Goal: Task Accomplishment & Management: Manage account settings

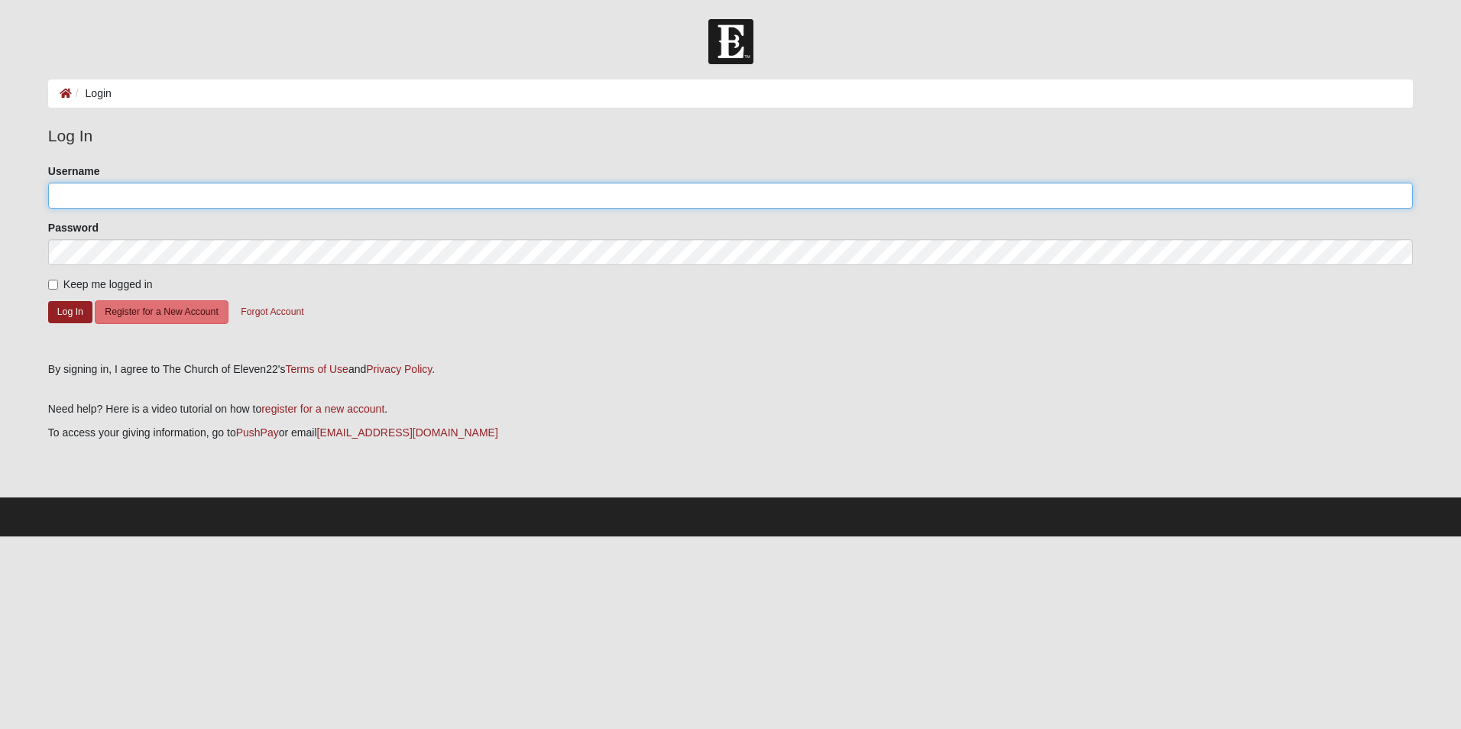
click at [69, 199] on input "Username" at bounding box center [730, 196] width 1365 height 26
type input "dankworths"
click at [53, 282] on input "Keep me logged in" at bounding box center [53, 285] width 10 height 10
checkbox input "true"
click at [60, 313] on button "Log In" at bounding box center [70, 312] width 44 height 22
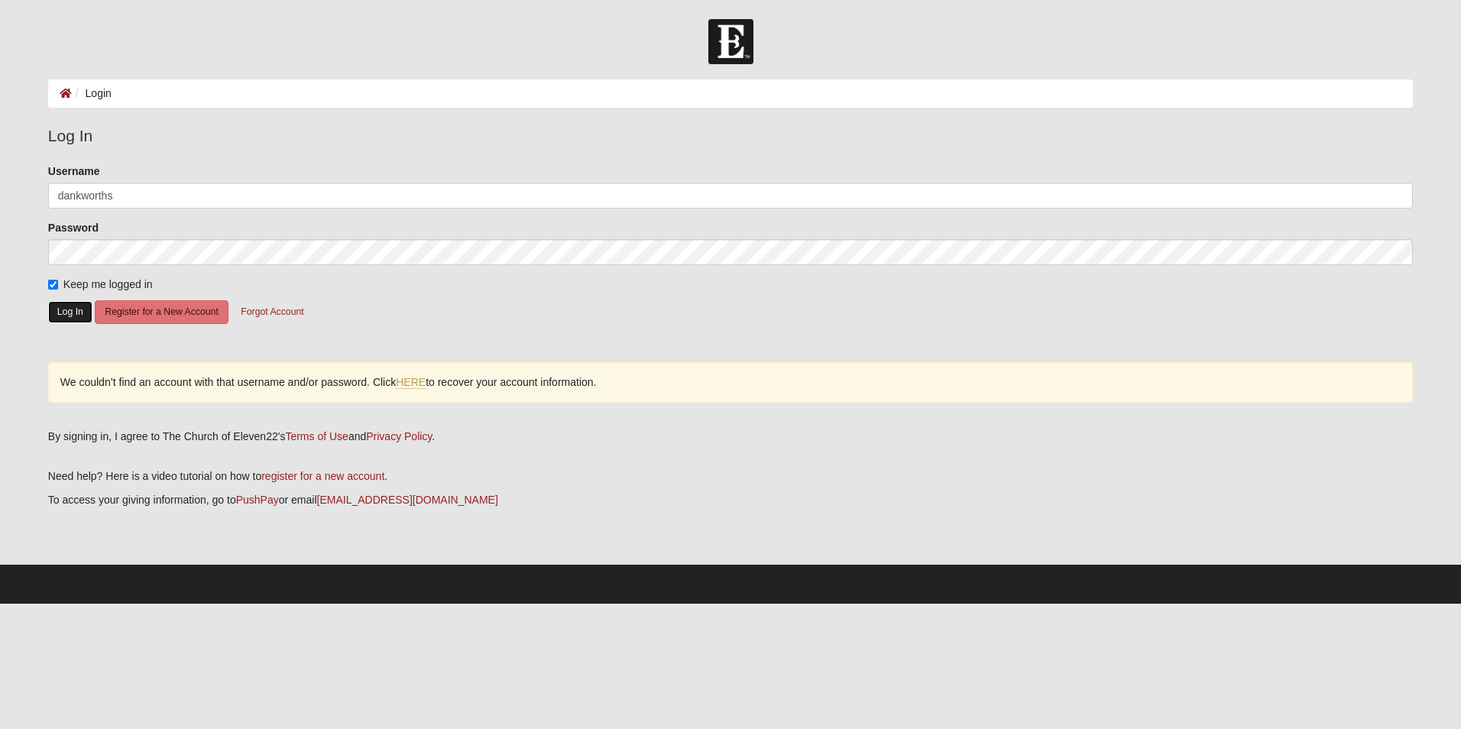
click at [63, 312] on button "Log In" at bounding box center [70, 312] width 44 height 22
click at [122, 196] on input "dankworths" at bounding box center [730, 196] width 1365 height 26
type input "dankwsc"
click at [70, 312] on button "Log In" at bounding box center [70, 312] width 44 height 22
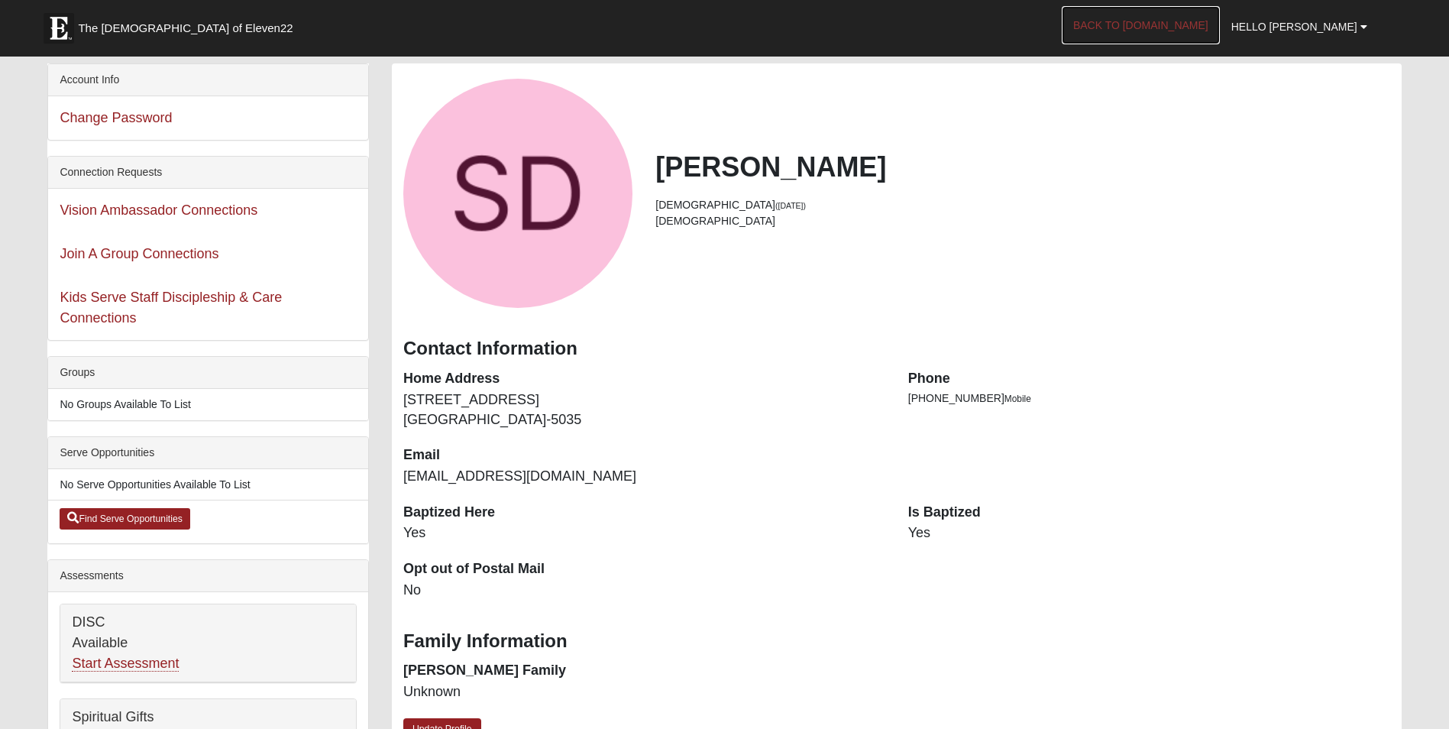
click at [1212, 27] on link "Back to [DOMAIN_NAME]" at bounding box center [1141, 25] width 158 height 38
